Goal: Information Seeking & Learning: Learn about a topic

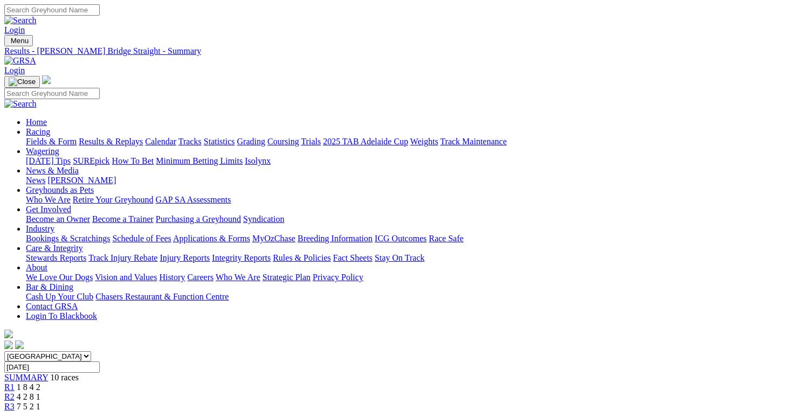
scroll to position [162, 0]
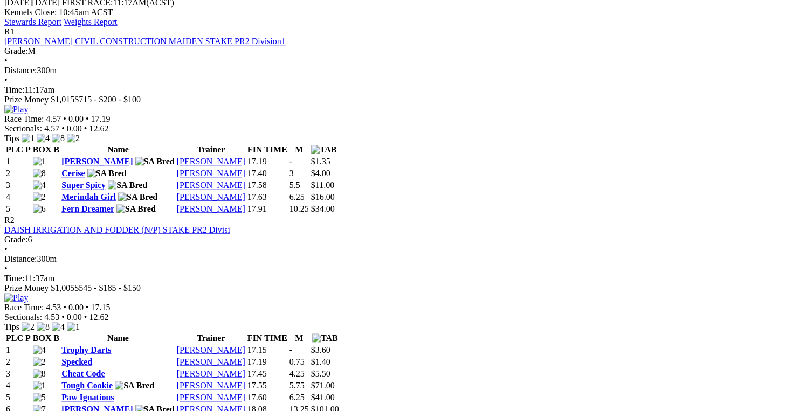
scroll to position [485, 0]
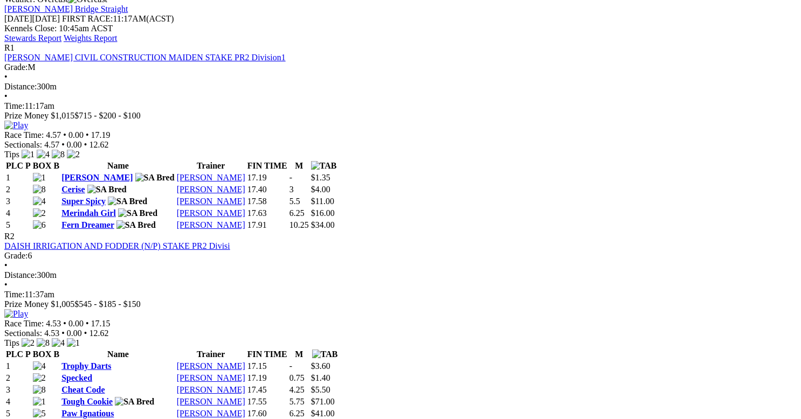
drag, startPoint x: 407, startPoint y: 43, endPoint x: 399, endPoint y: 49, distance: 10.0
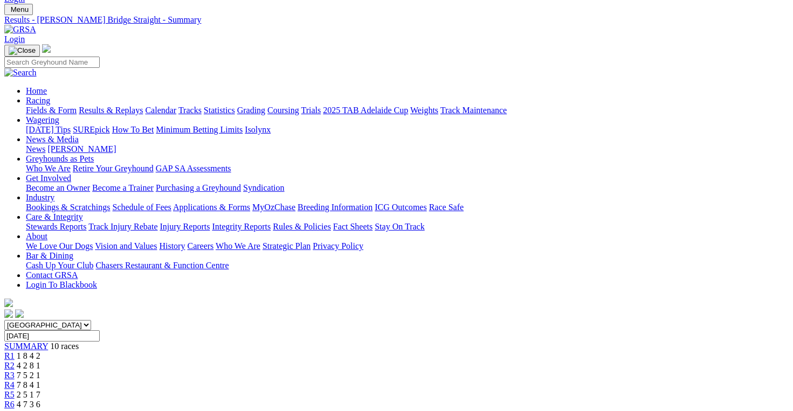
scroll to position [0, 0]
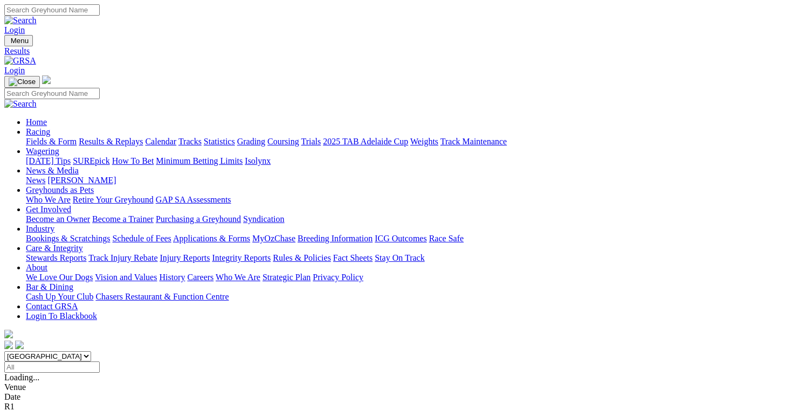
click at [46, 137] on link "Fields & Form" at bounding box center [51, 141] width 51 height 9
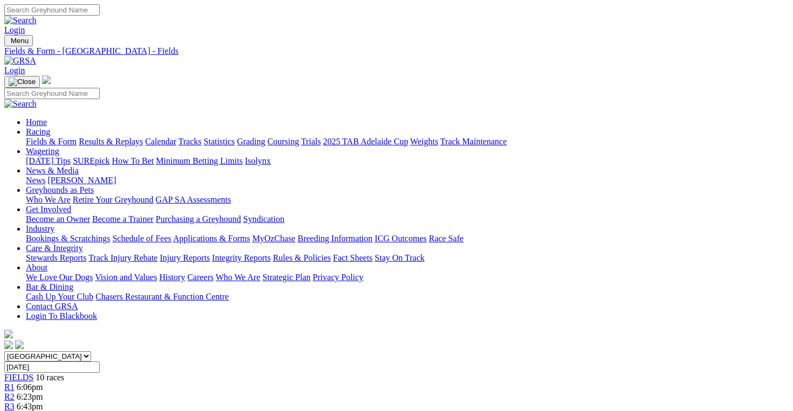
scroll to position [162, 0]
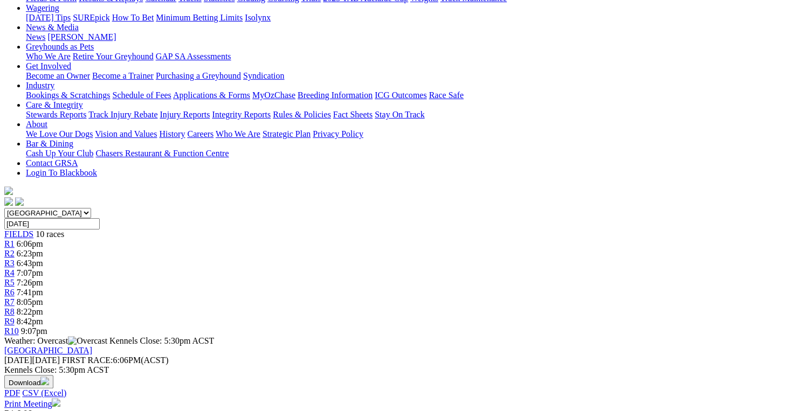
scroll to position [162, 0]
